Goal: Find specific page/section: Find specific page/section

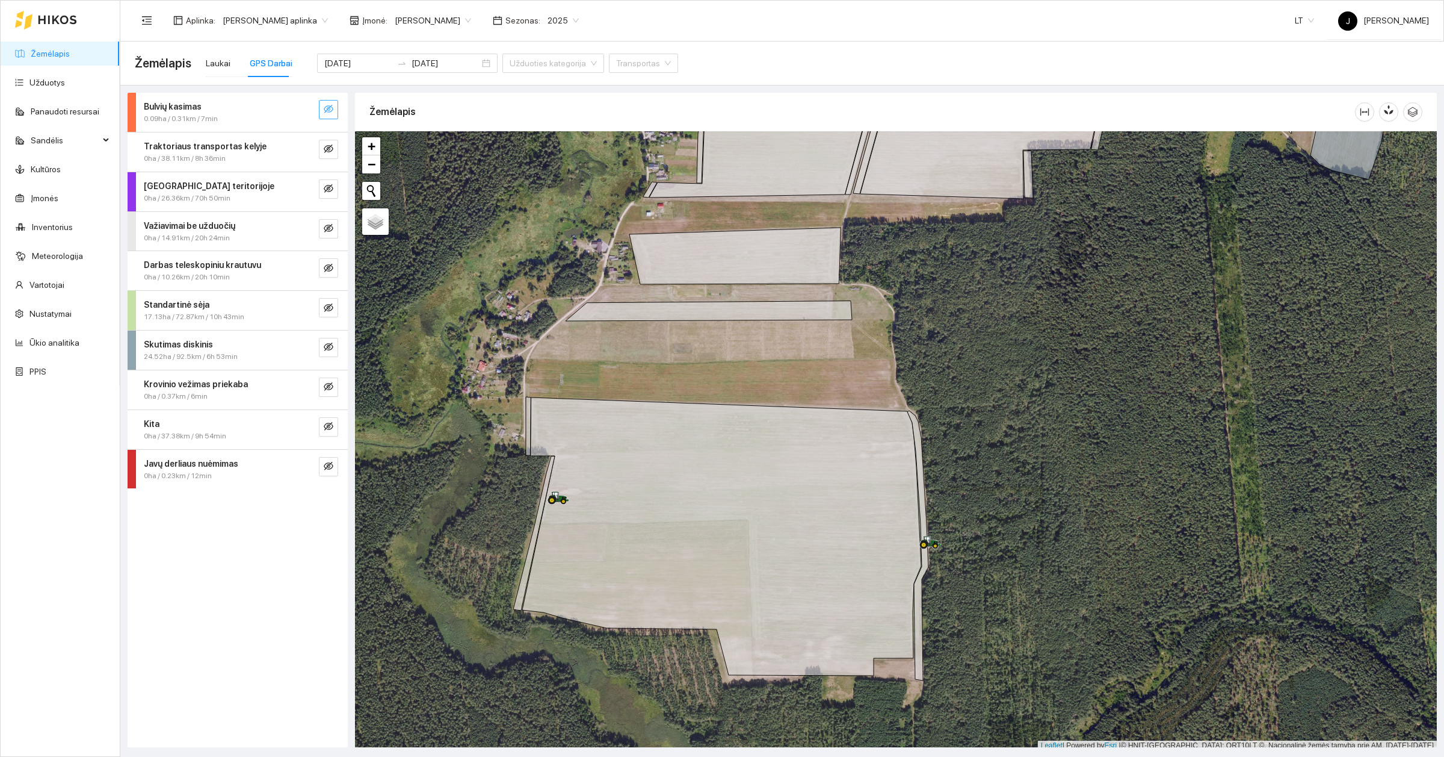
click at [332, 116] on span "eye-invisible" at bounding box center [329, 109] width 10 height 11
click at [325, 114] on span "eye" at bounding box center [329, 109] width 10 height 11
click at [217, 62] on div "Laukai" at bounding box center [218, 63] width 25 height 13
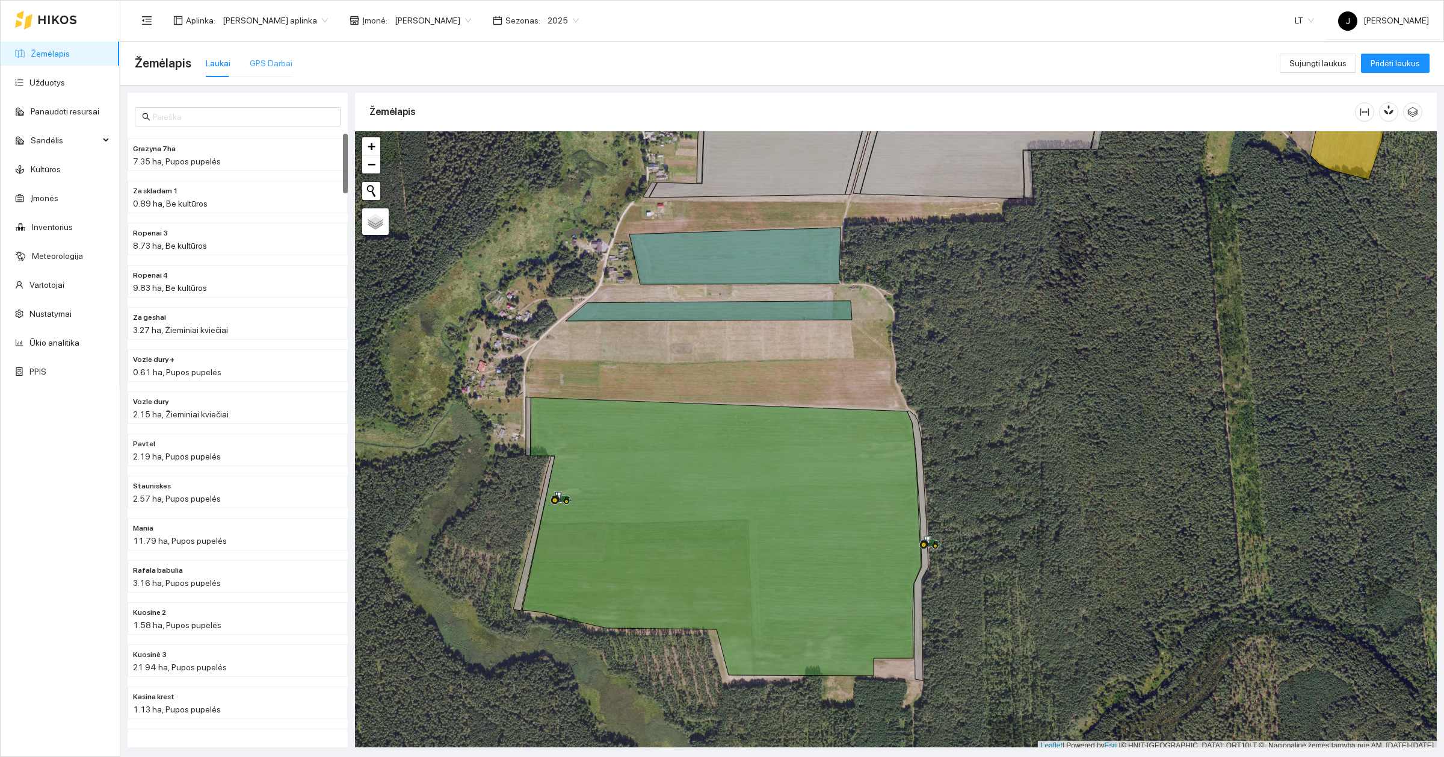
click at [281, 55] on div "GPS Darbai" at bounding box center [271, 63] width 43 height 28
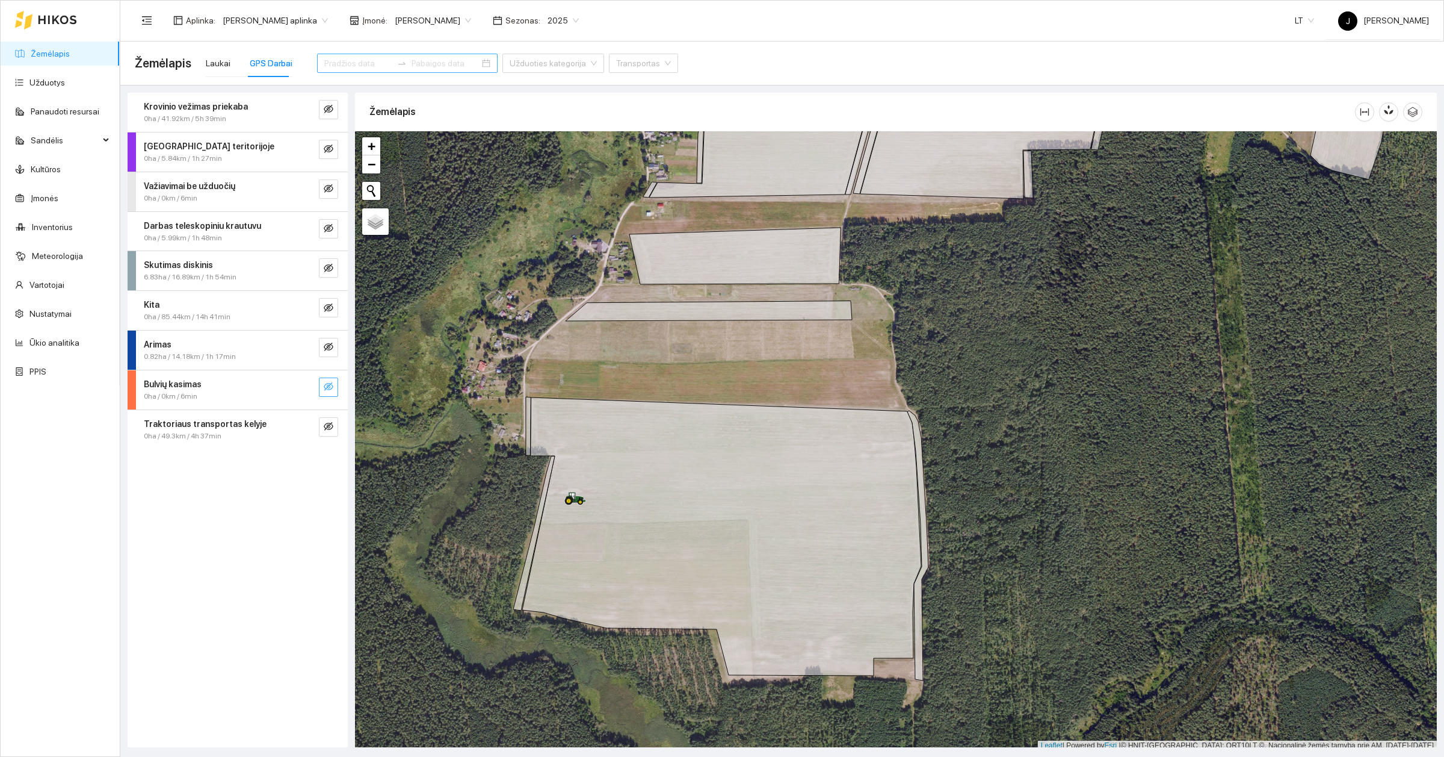
click at [338, 384] on button "button" at bounding box center [328, 386] width 19 height 19
click at [332, 384] on icon "eye" at bounding box center [329, 387] width 10 height 10
click at [43, 52] on link "Žemėlapis" at bounding box center [50, 54] width 39 height 10
click at [334, 383] on button "button" at bounding box center [328, 386] width 19 height 19
click at [334, 387] on button "button" at bounding box center [328, 386] width 19 height 19
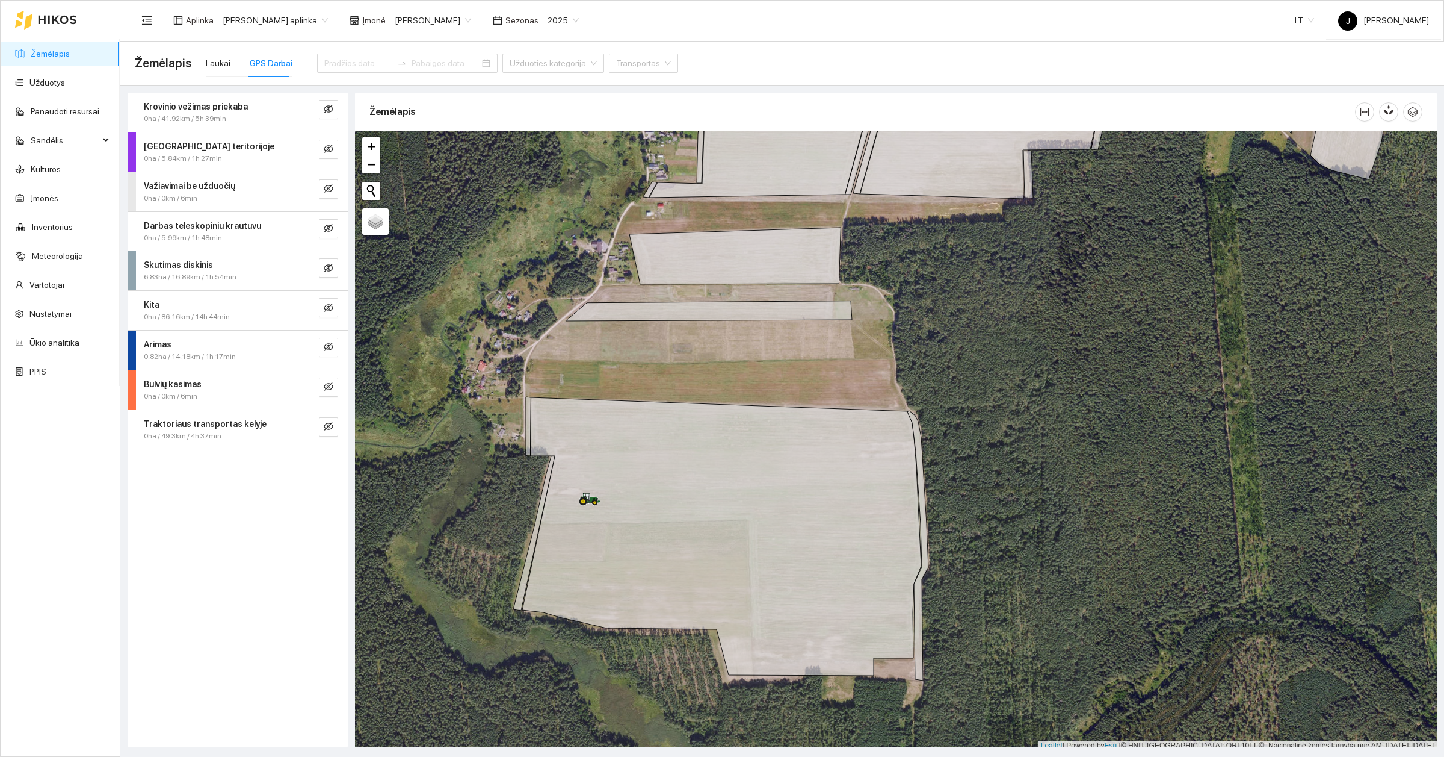
click at [217, 383] on div "Bulvių kasimas" at bounding box center [217, 383] width 147 height 13
click at [328, 485] on button "button" at bounding box center [318, 478] width 19 height 19
click at [325, 485] on button "button" at bounding box center [318, 478] width 19 height 19
click at [149, 480] on div at bounding box center [154, 475] width 14 height 13
click at [320, 519] on icon "eye-invisible" at bounding box center [318, 515] width 7 height 7
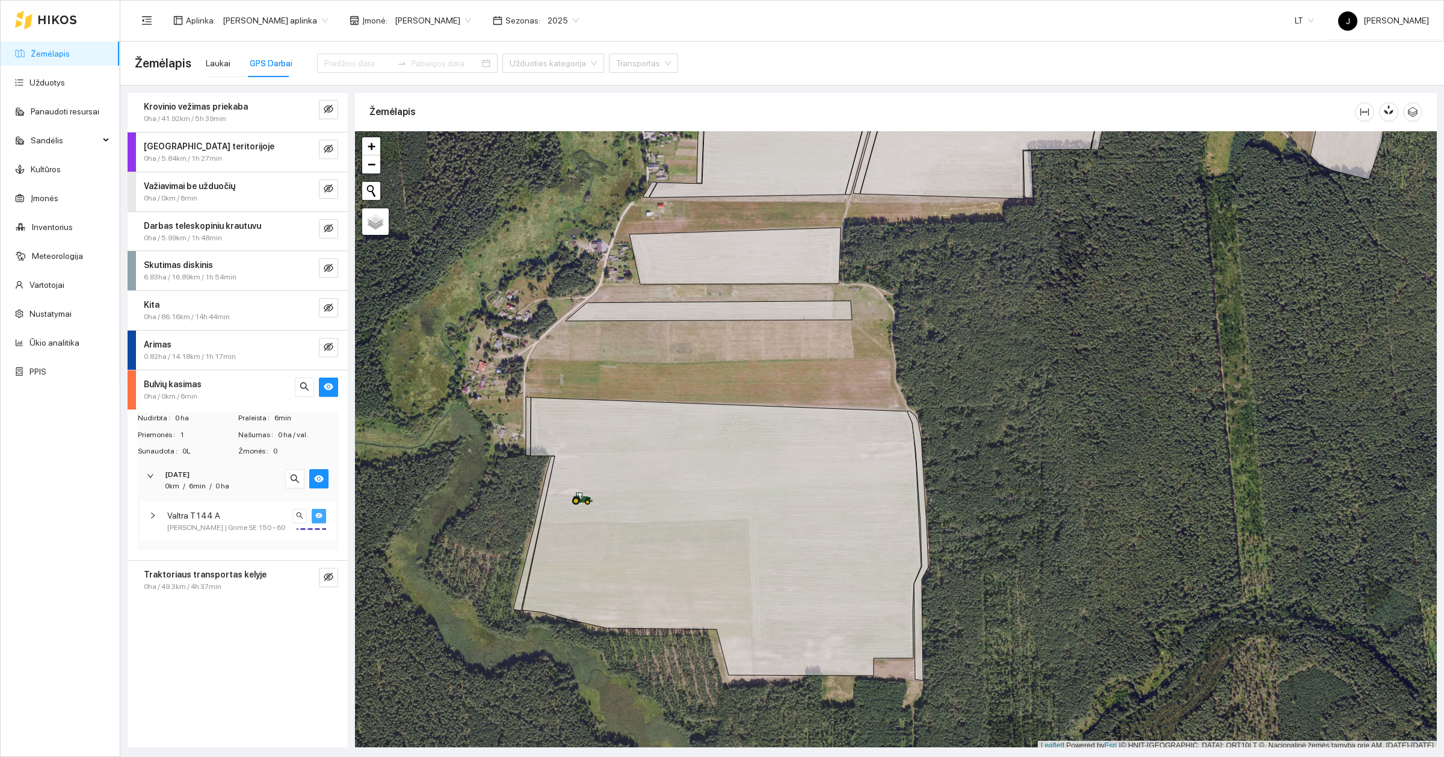
click at [320, 520] on span "eye" at bounding box center [318, 516] width 7 height 8
click at [31, 49] on link "Žemėlapis" at bounding box center [50, 54] width 39 height 10
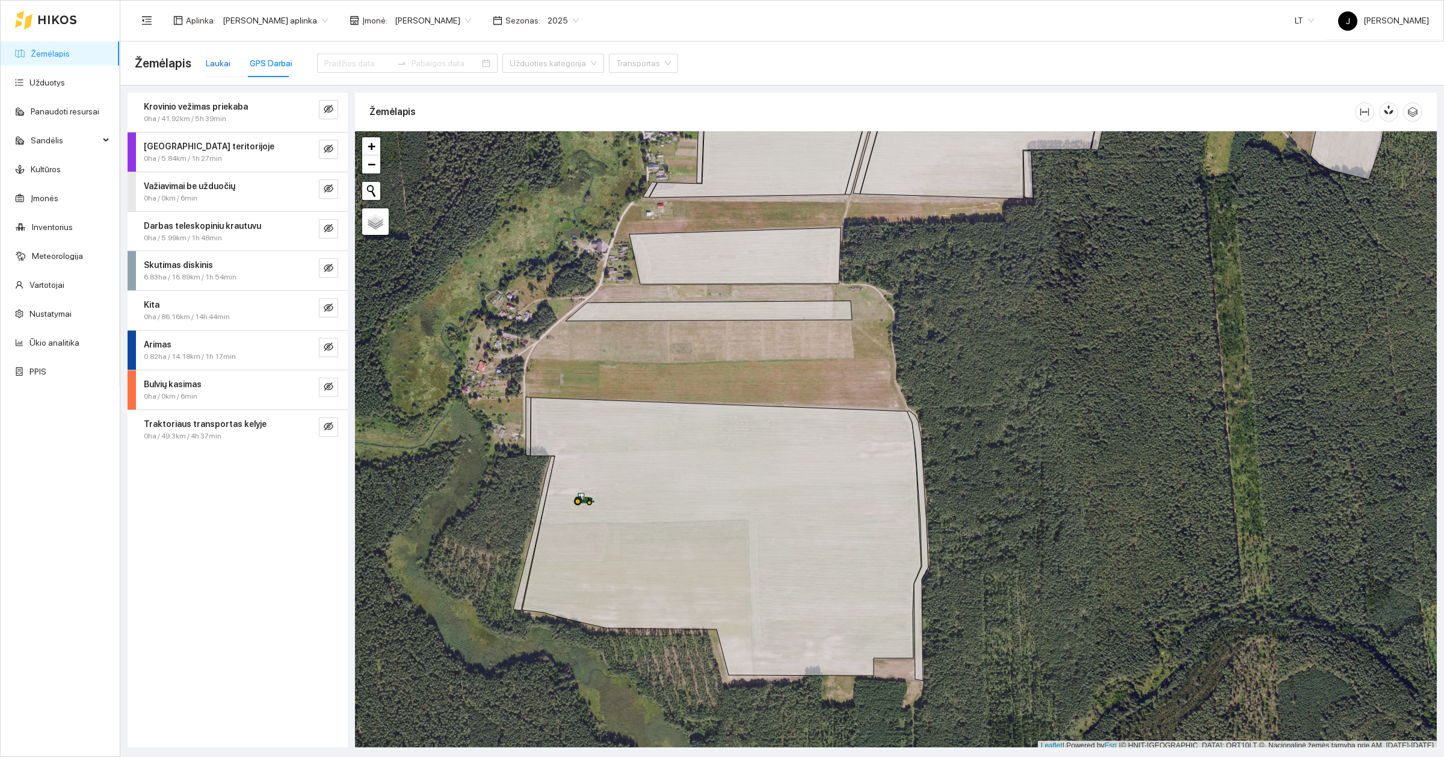
click at [215, 58] on div "Laukai" at bounding box center [218, 63] width 25 height 13
